Goal: Task Accomplishment & Management: Use online tool/utility

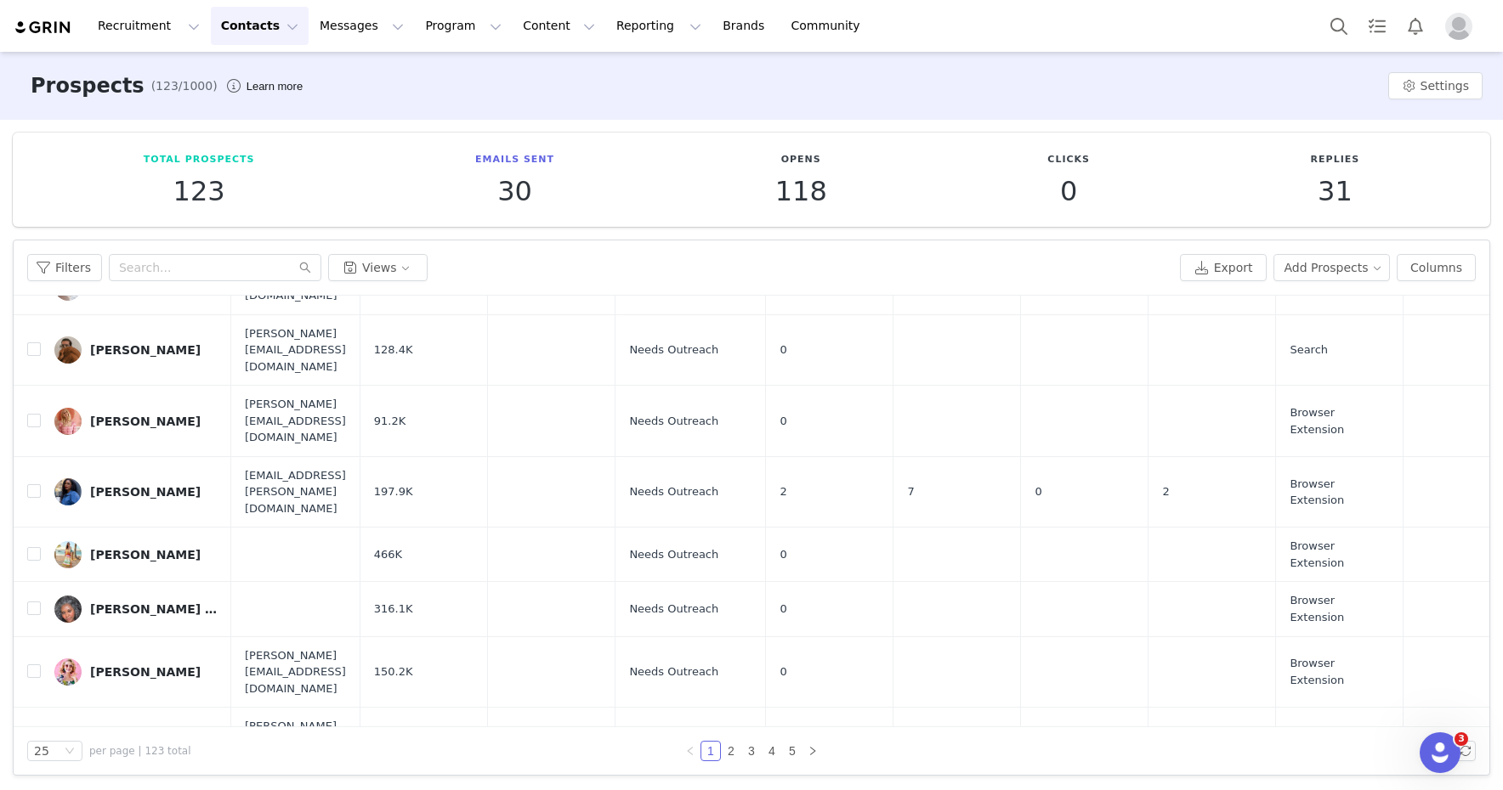
scroll to position [547, 0]
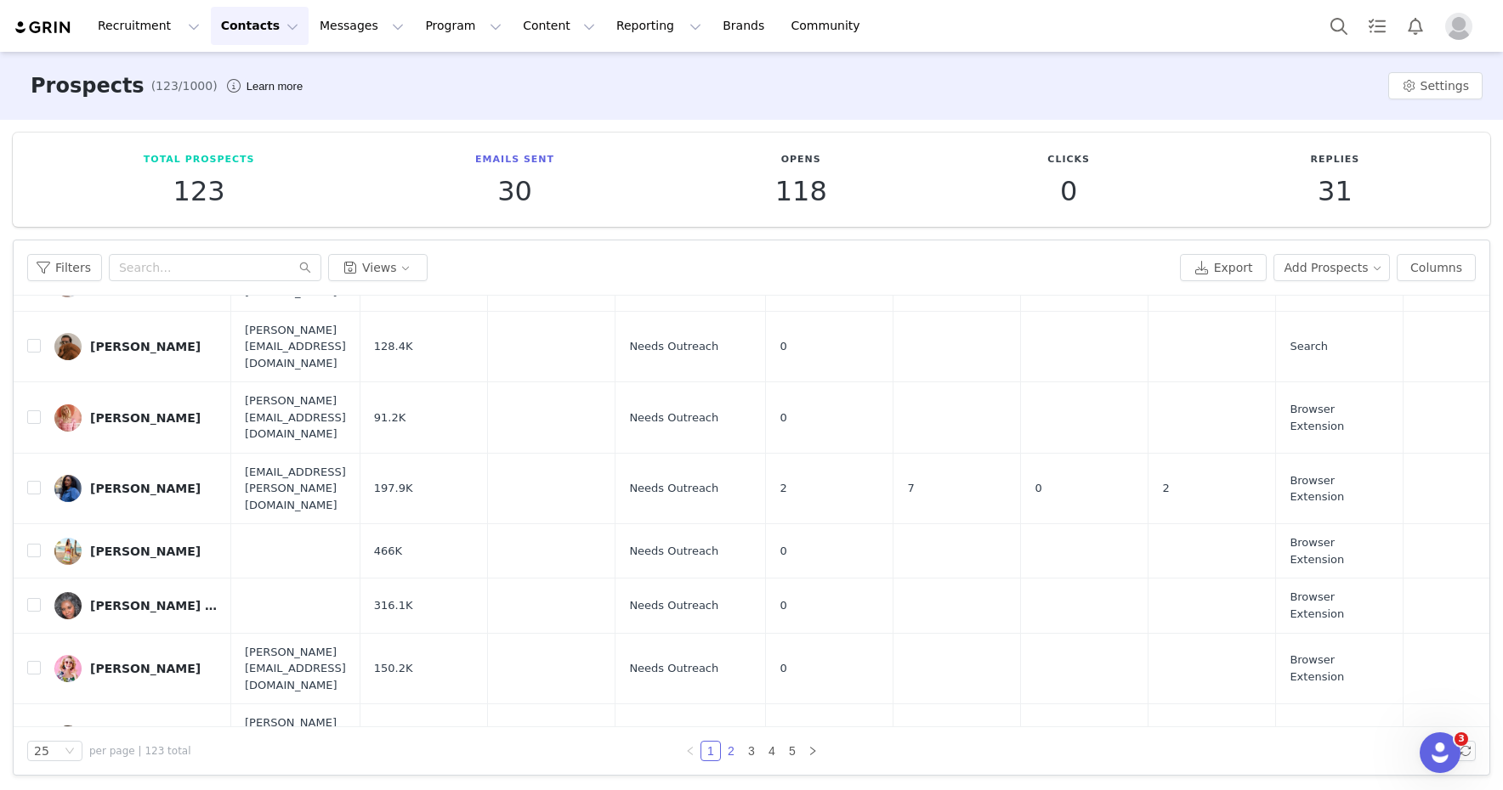
click at [729, 754] on link "2" at bounding box center [731, 751] width 19 height 19
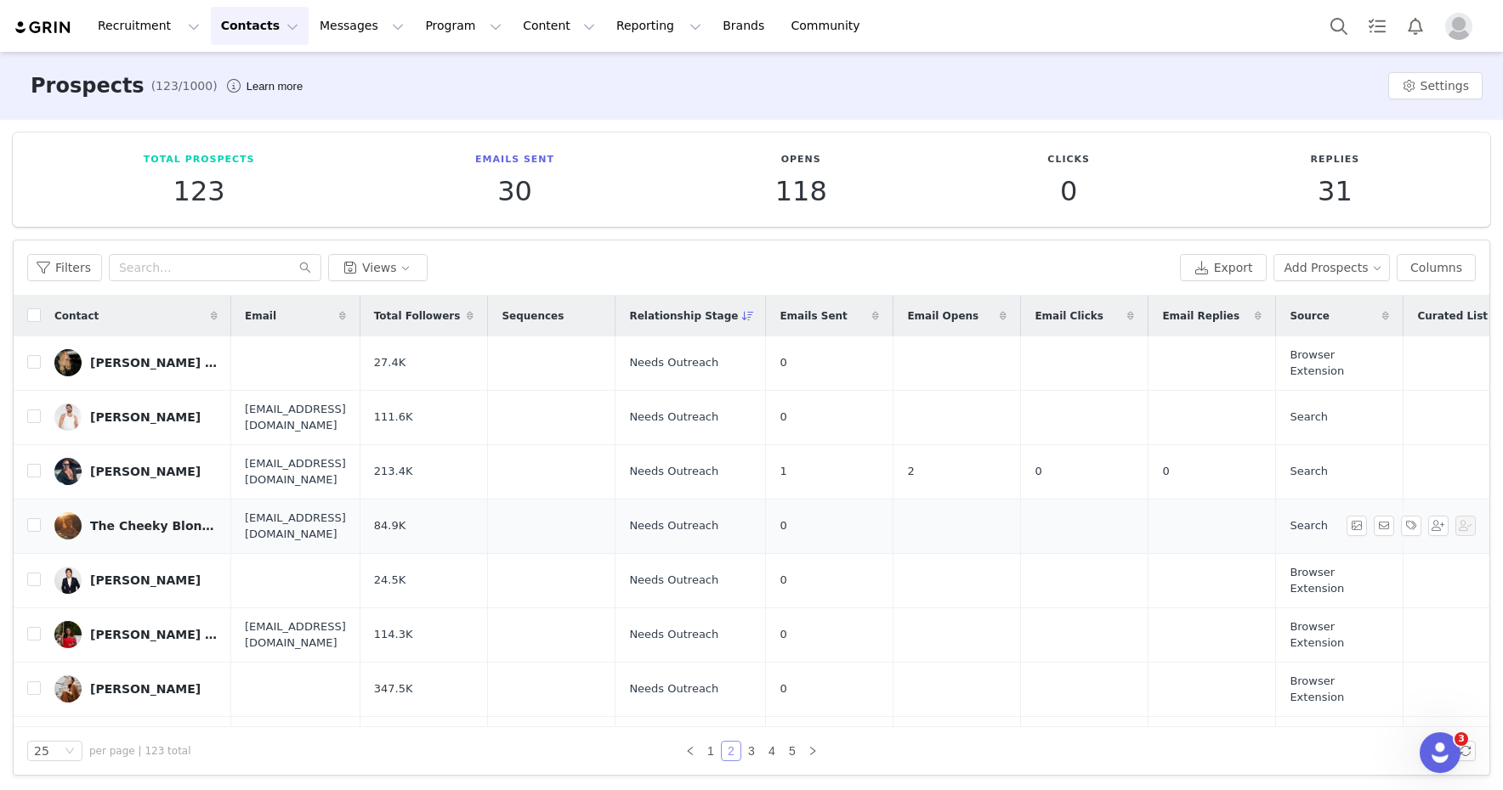
scroll to position [4, 0]
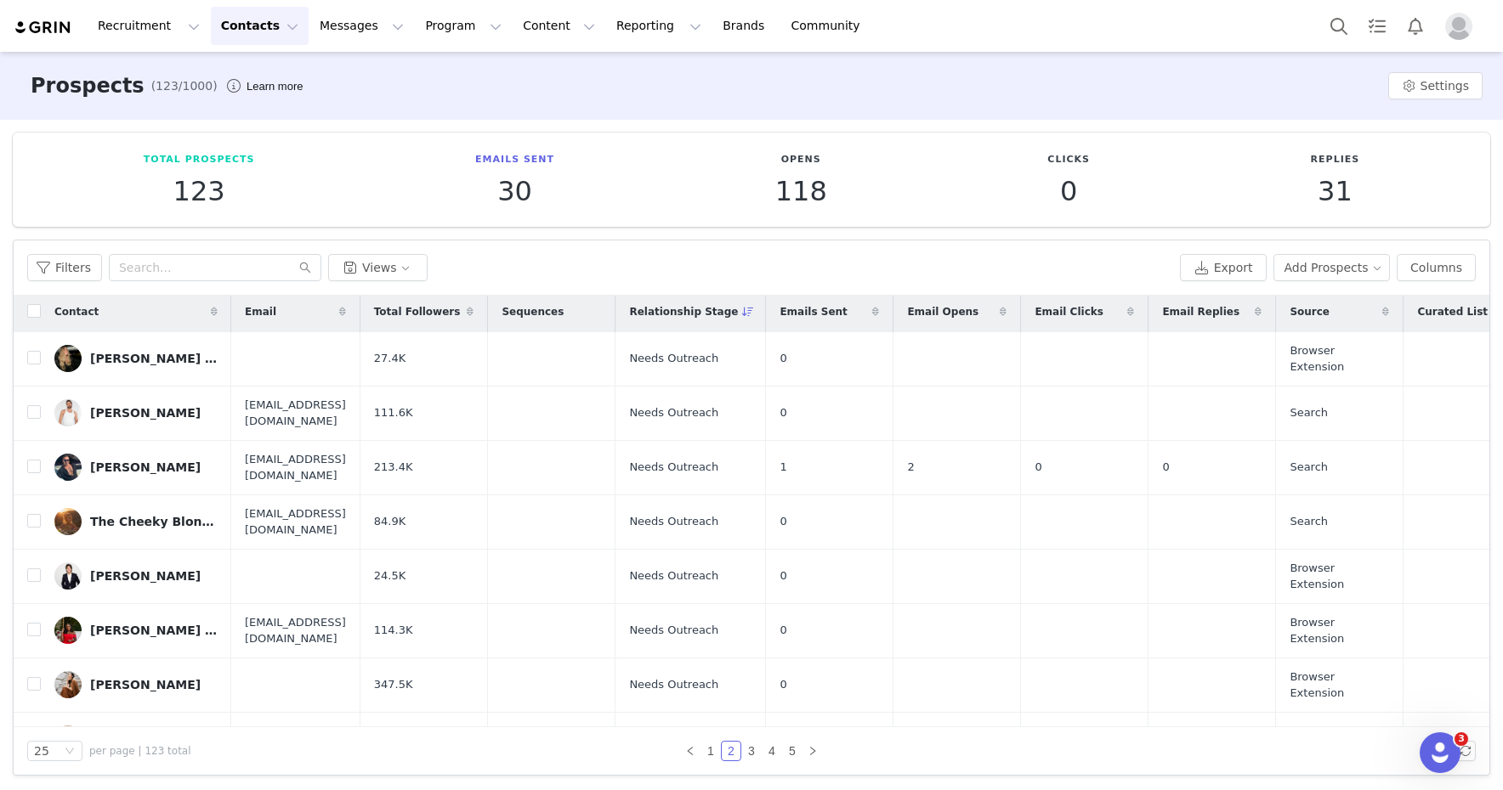
click at [255, 37] on button "Contacts Contacts" at bounding box center [260, 26] width 98 height 38
click at [167, 27] on button "Recruitment Recruitment" at bounding box center [149, 26] width 122 height 38
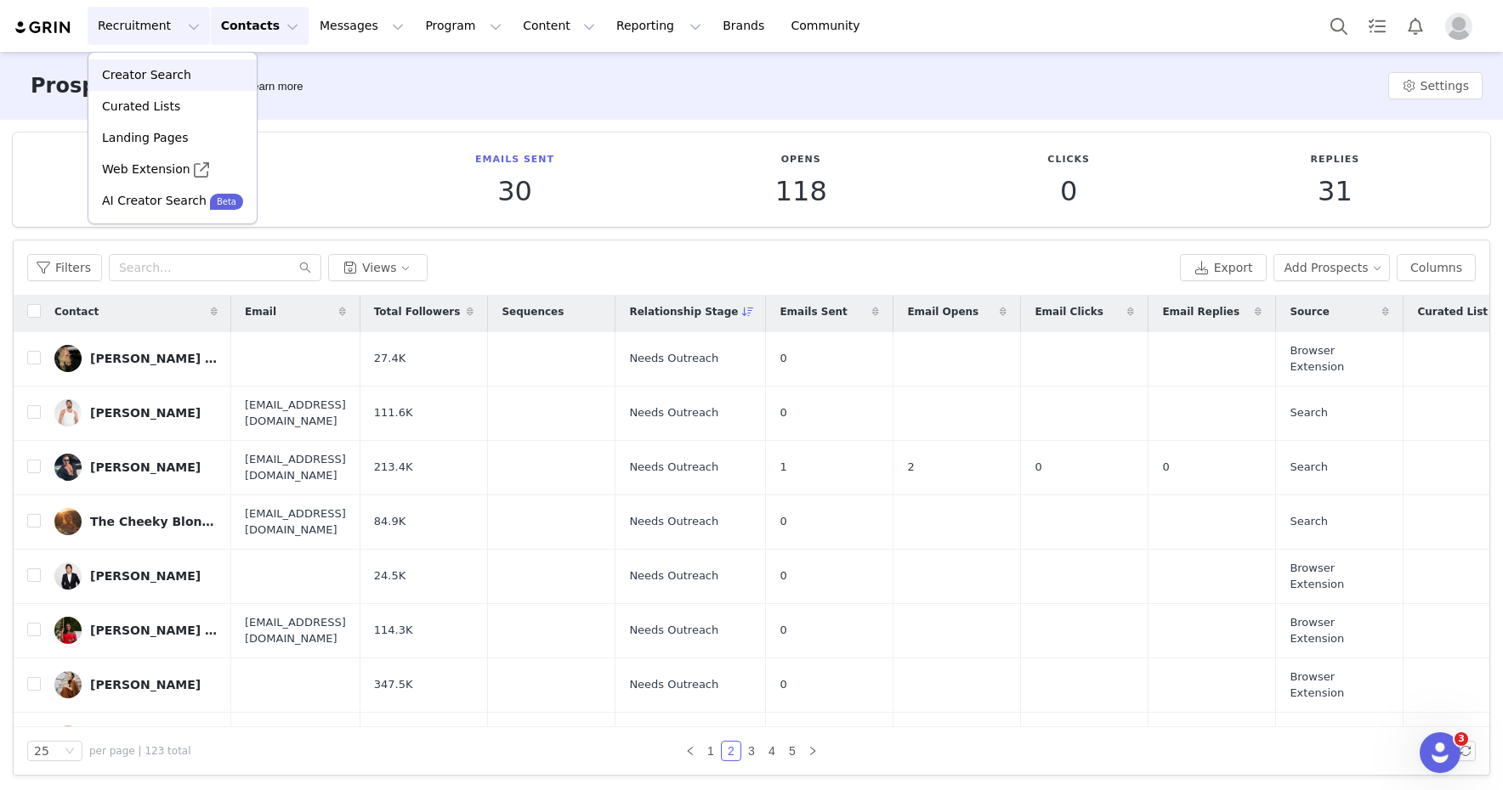
click at [156, 71] on p "Creator Search" at bounding box center [146, 75] width 89 height 18
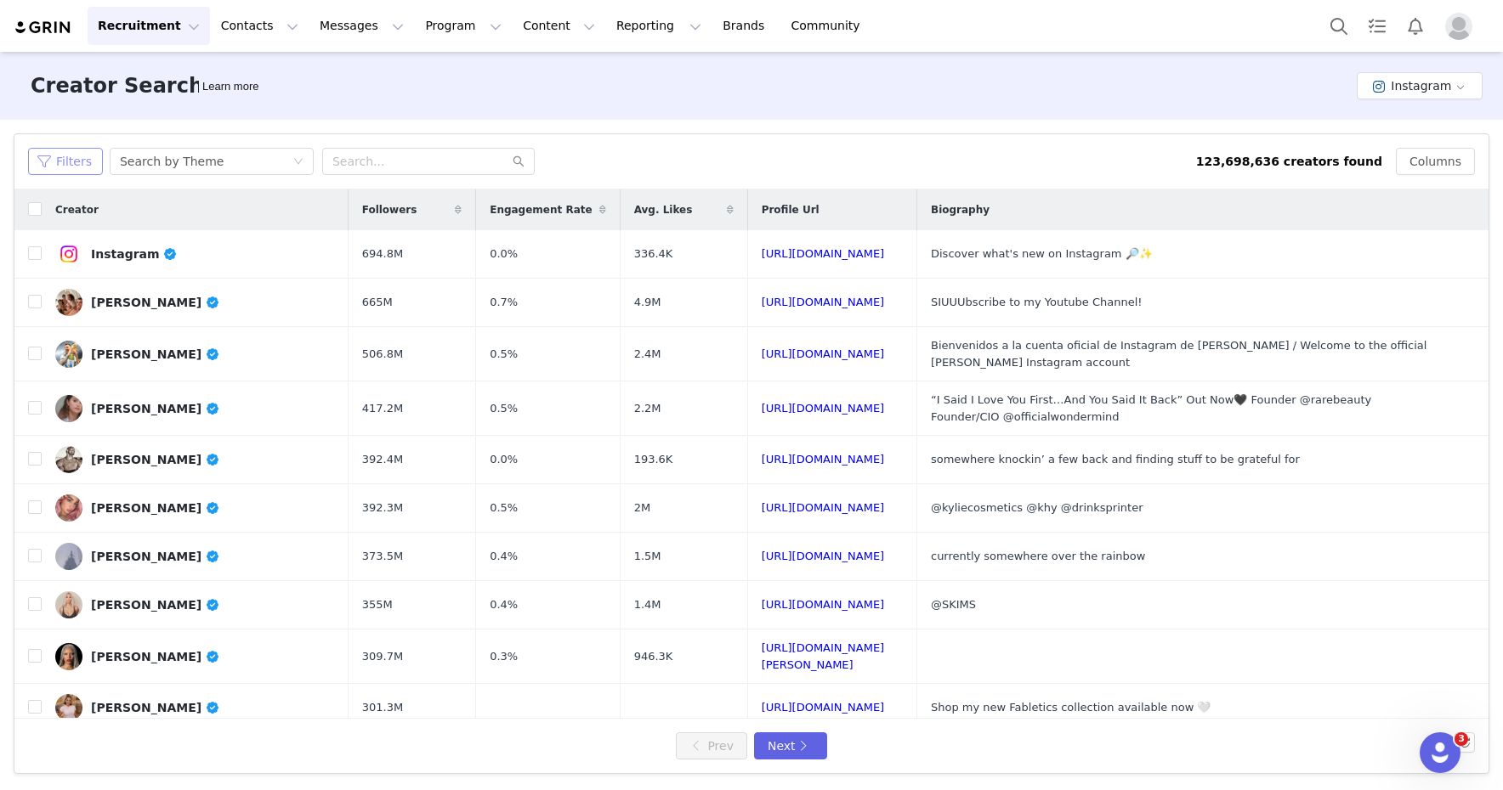
click at [92, 168] on button "Filters" at bounding box center [65, 161] width 75 height 27
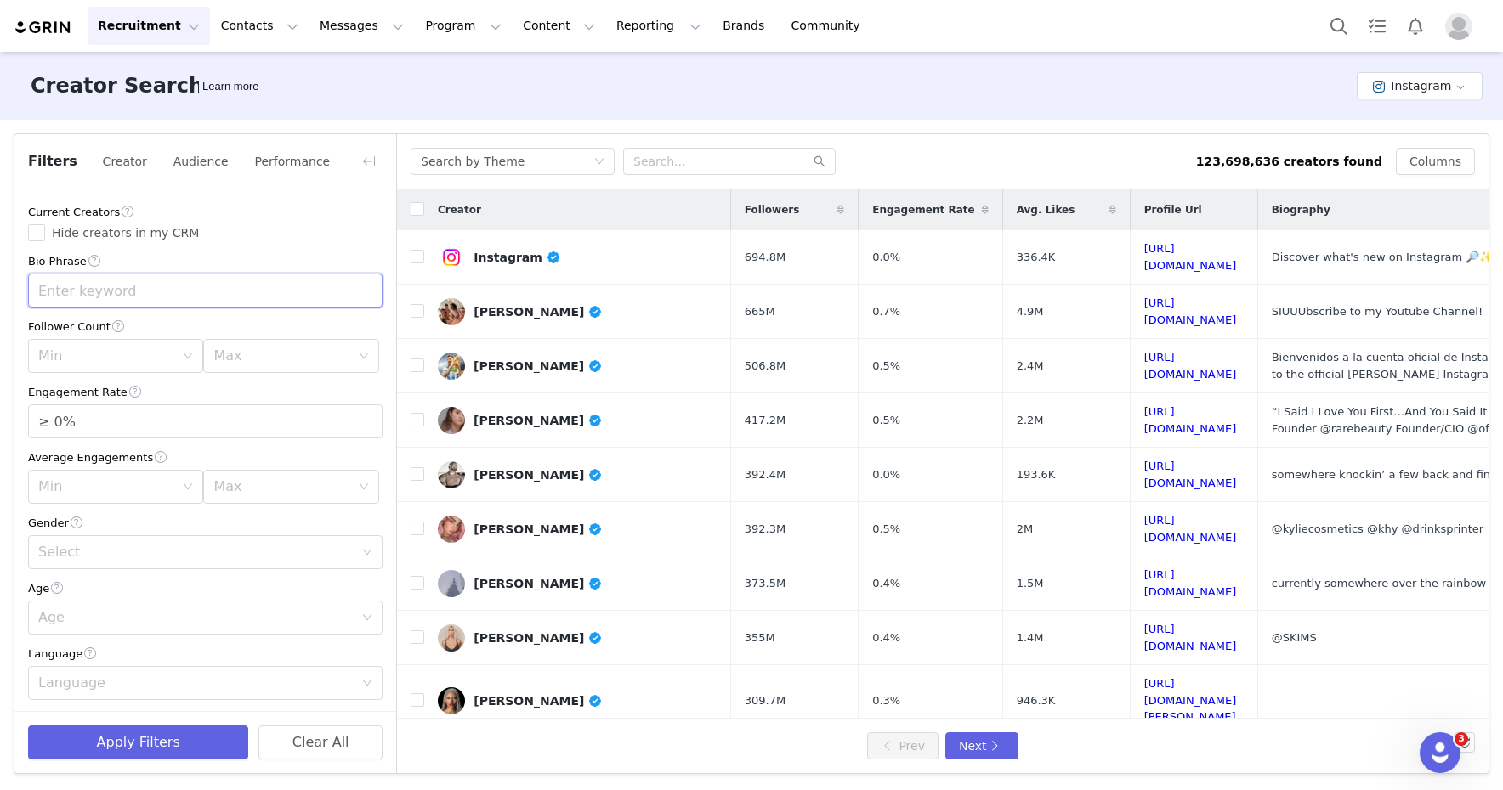
click at [122, 281] on input "text" at bounding box center [205, 291] width 354 height 34
type input "interior design"
